Goal: Transaction & Acquisition: Purchase product/service

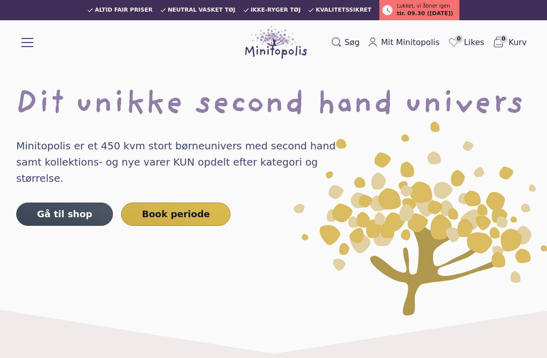
click at [60, 202] on link "Gå til shop" at bounding box center [64, 213] width 97 height 23
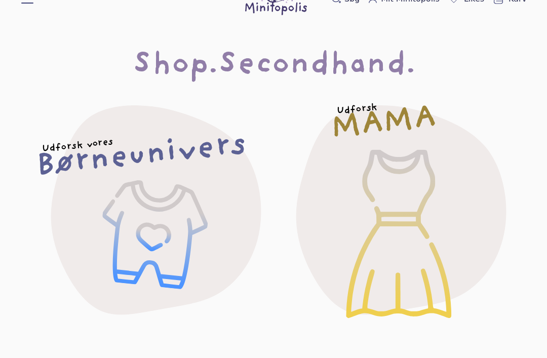
scroll to position [43, 0]
click at [169, 249] on div "Udforsk vores Børneunivers" at bounding box center [151, 209] width 278 height 278
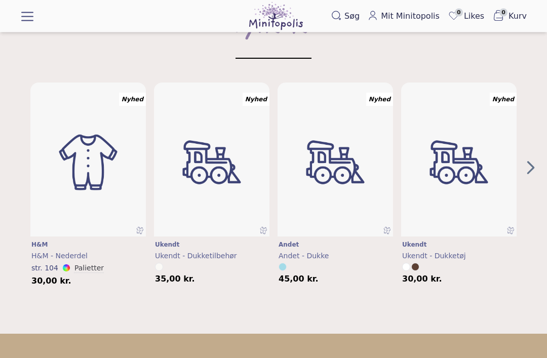
scroll to position [335, 0]
click at [100, 186] on img "0" at bounding box center [87, 163] width 115 height 154
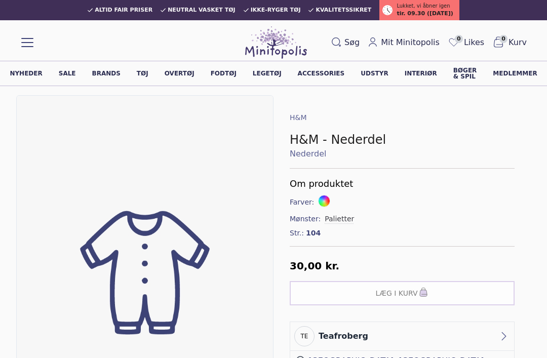
click at [65, 75] on link "Sale" at bounding box center [67, 73] width 17 height 6
